Goal: Navigation & Orientation: Find specific page/section

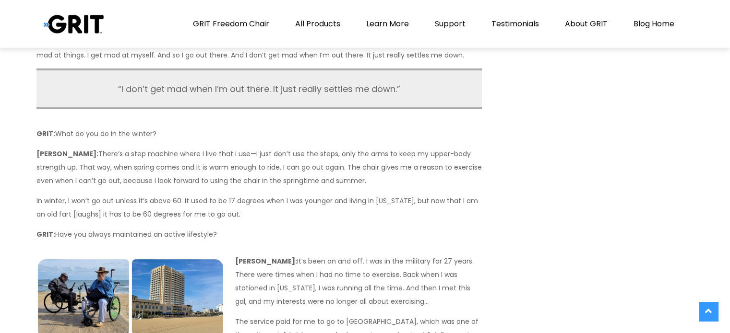
scroll to position [3083, 0]
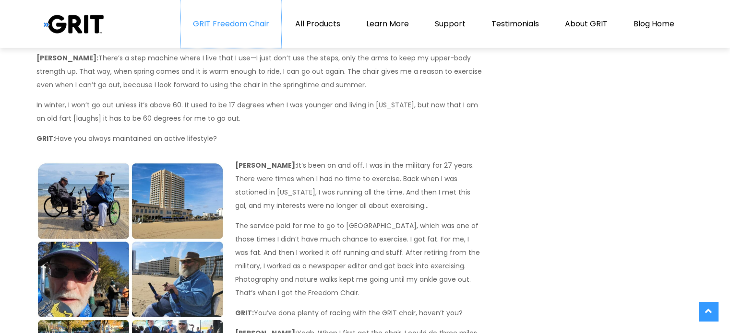
click at [248, 23] on link "GRIT Freedom Chair" at bounding box center [231, 24] width 100 height 48
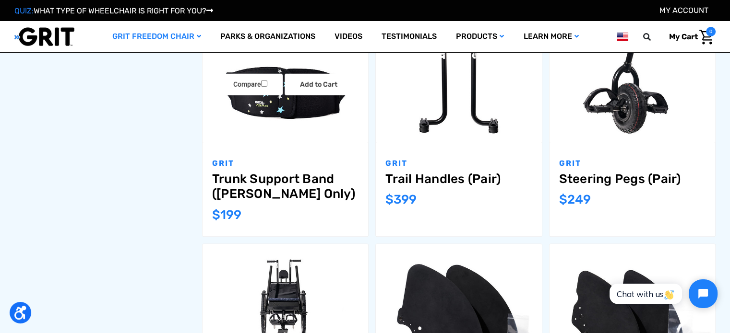
scroll to position [766, 0]
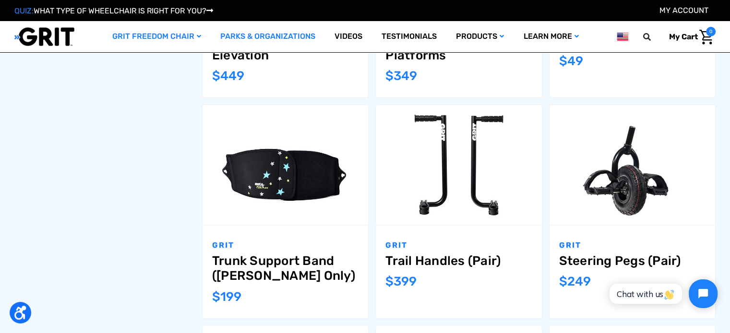
click at [279, 35] on link "Parks & Organizations" at bounding box center [268, 36] width 114 height 31
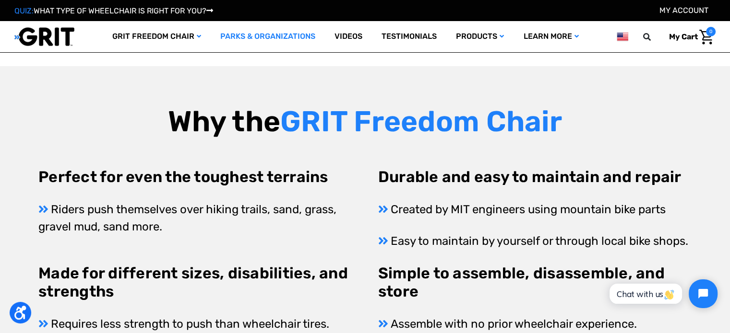
scroll to position [480, 0]
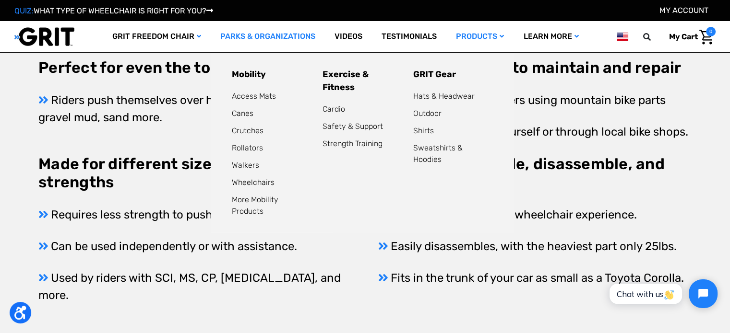
click at [466, 34] on link "Products" at bounding box center [479, 36] width 67 height 31
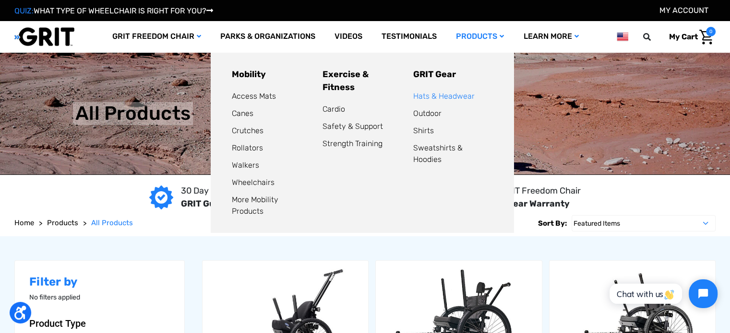
click at [440, 95] on link "Hats & Headwear" at bounding box center [443, 96] width 61 height 9
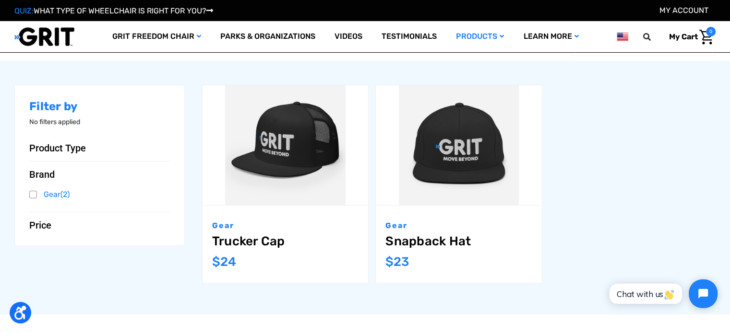
scroll to position [96, 0]
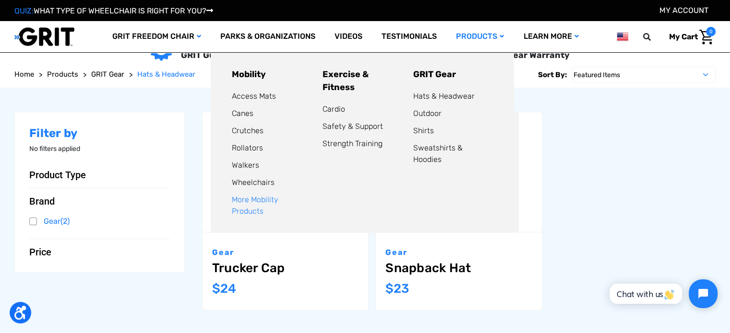
click at [259, 201] on link "More Mobility Products" at bounding box center [255, 205] width 47 height 21
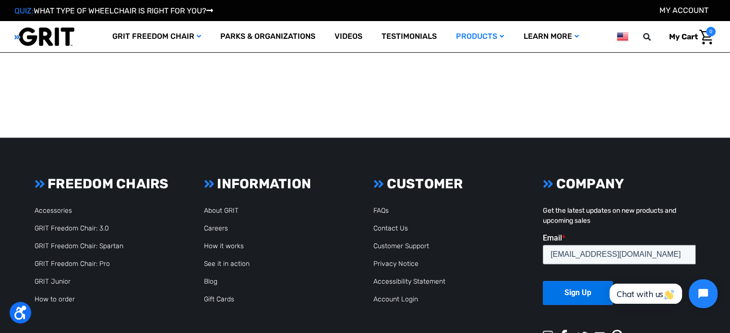
scroll to position [1533, 0]
